Goal: Navigation & Orientation: Find specific page/section

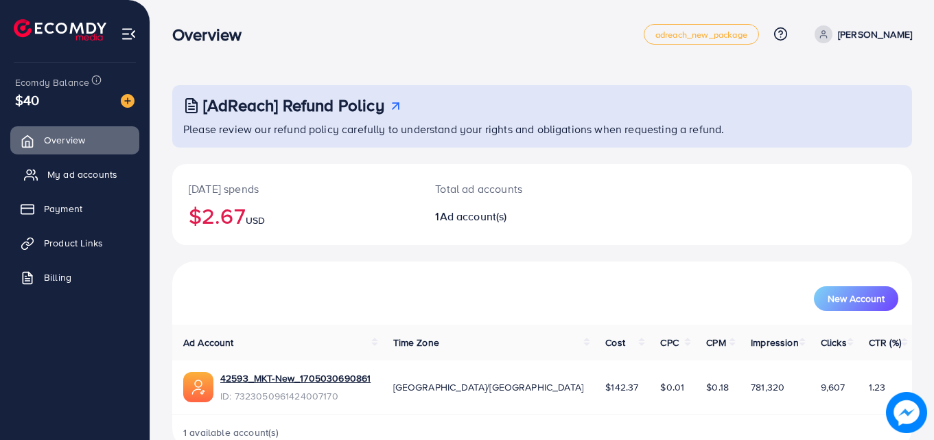
click at [73, 168] on span "My ad accounts" at bounding box center [82, 174] width 70 height 14
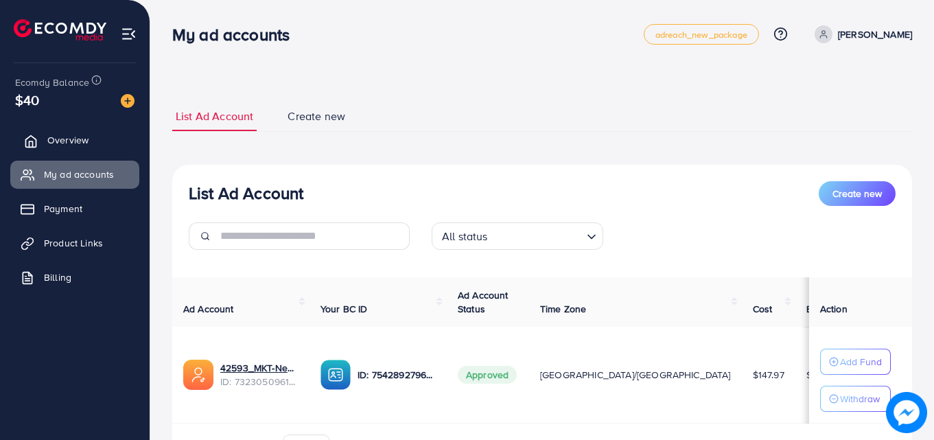
click at [89, 139] on link "Overview" at bounding box center [74, 139] width 129 height 27
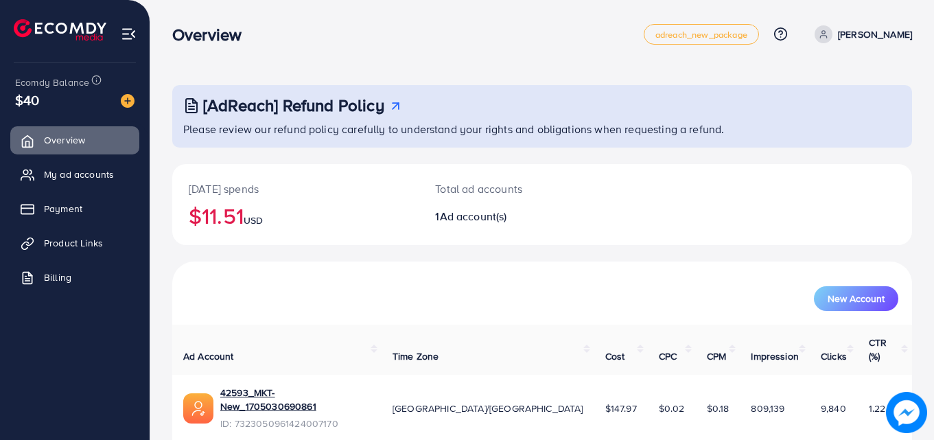
scroll to position [32, 0]
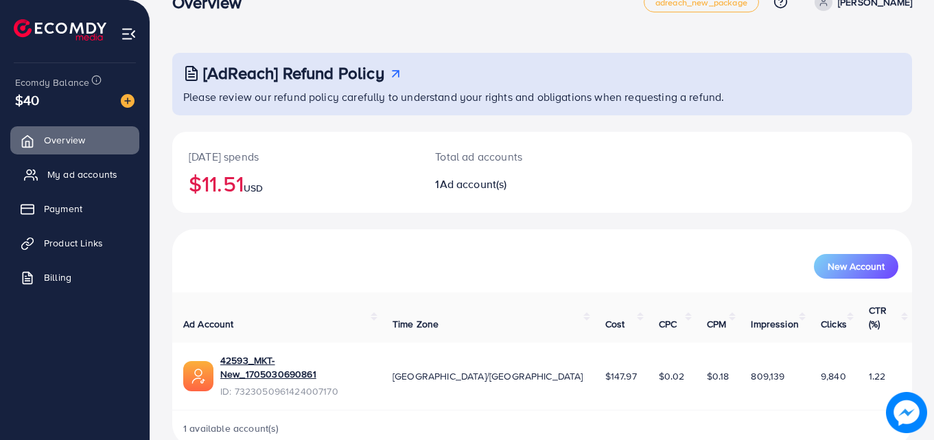
click at [105, 174] on span "My ad accounts" at bounding box center [82, 174] width 70 height 14
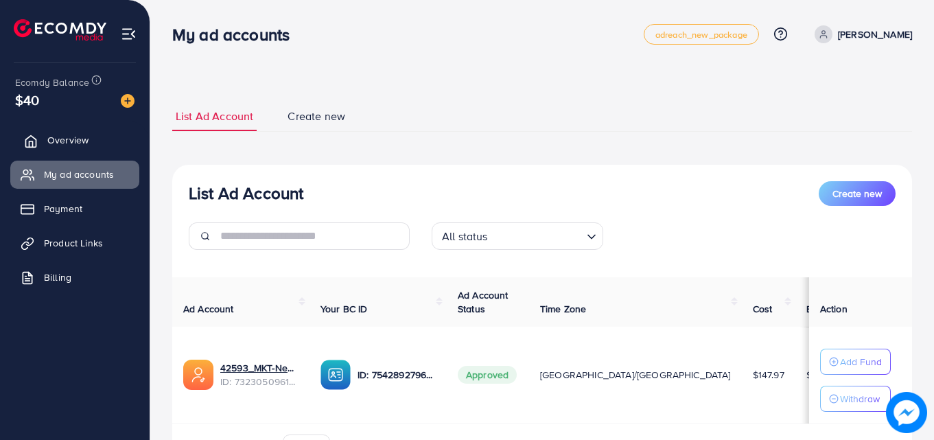
click at [92, 134] on link "Overview" at bounding box center [74, 139] width 129 height 27
